Goal: Transaction & Acquisition: Purchase product/service

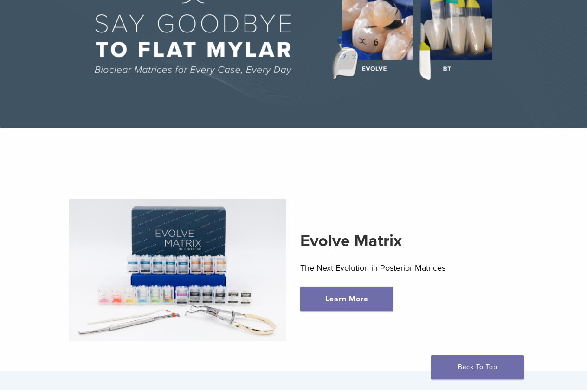
scroll to position [93, 0]
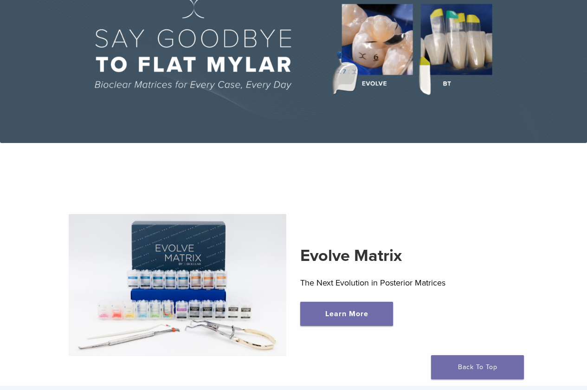
click at [239, 214] on img at bounding box center [178, 285] width 218 height 142
click at [199, 344] on img at bounding box center [178, 285] width 218 height 142
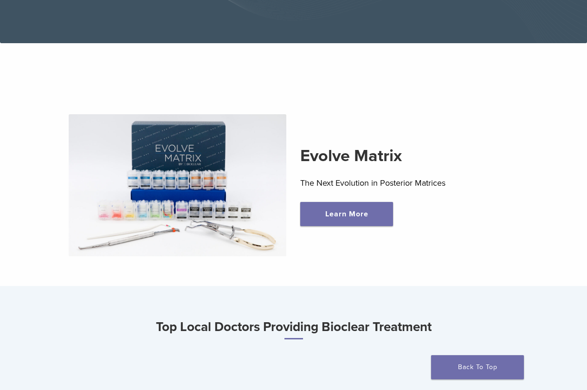
scroll to position [186, 0]
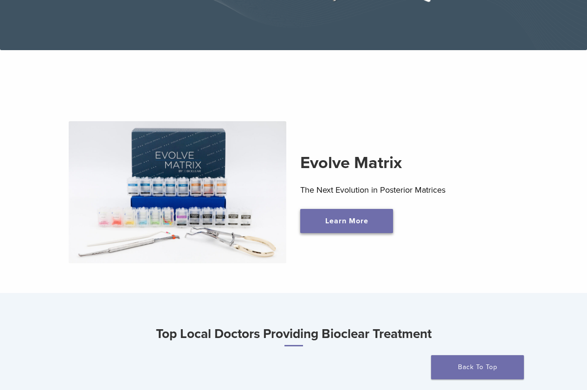
drag, startPoint x: 17, startPoint y: 318, endPoint x: 26, endPoint y: 316, distance: 9.6
click at [300, 233] on link "Learn More" at bounding box center [346, 221] width 93 height 24
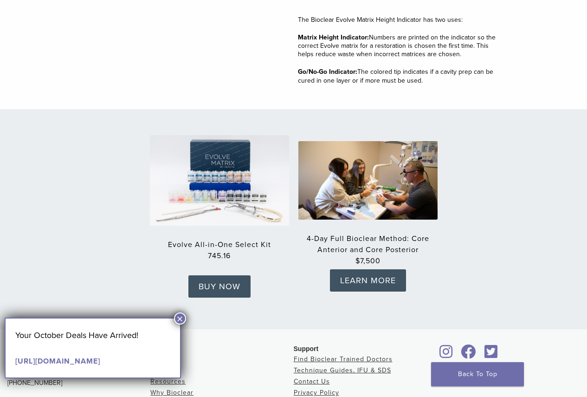
scroll to position [1439, 0]
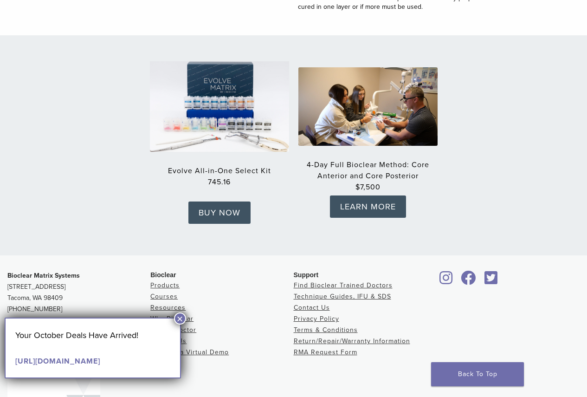
click at [253, 115] on img at bounding box center [219, 107] width 153 height 100
